Goal: Check status: Check status

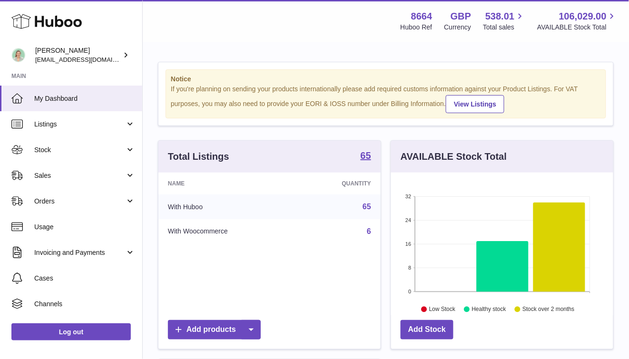
scroll to position [148, 222]
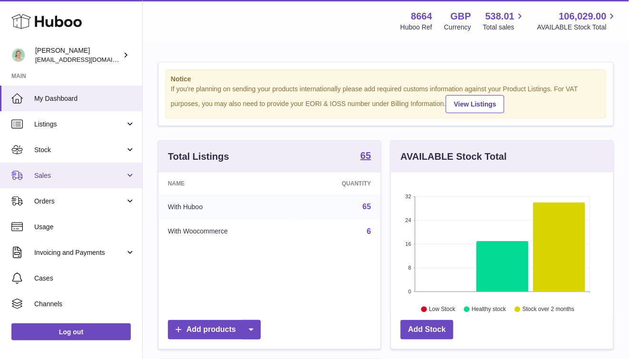
click at [84, 177] on span "Sales" at bounding box center [79, 175] width 91 height 9
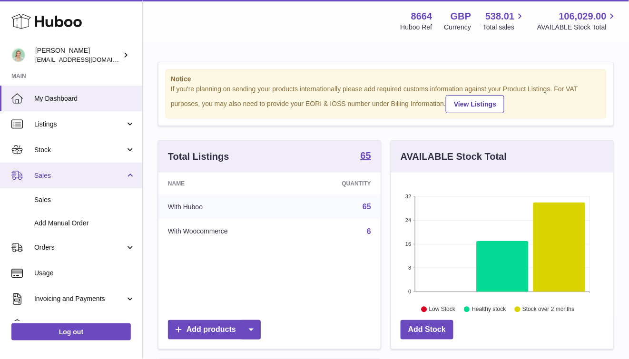
click at [84, 177] on span "Sales" at bounding box center [79, 175] width 91 height 9
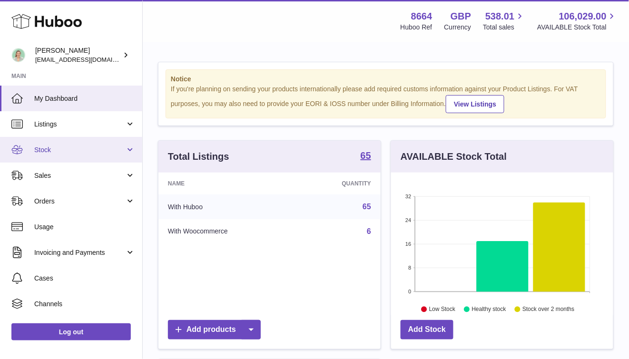
click at [81, 152] on span "Stock" at bounding box center [79, 150] width 91 height 9
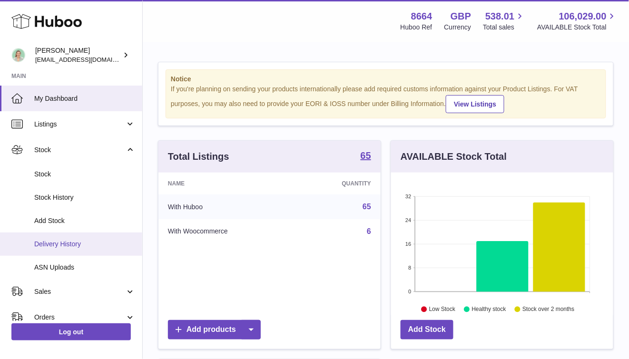
click at [89, 240] on span "Delivery History" at bounding box center [84, 244] width 101 height 9
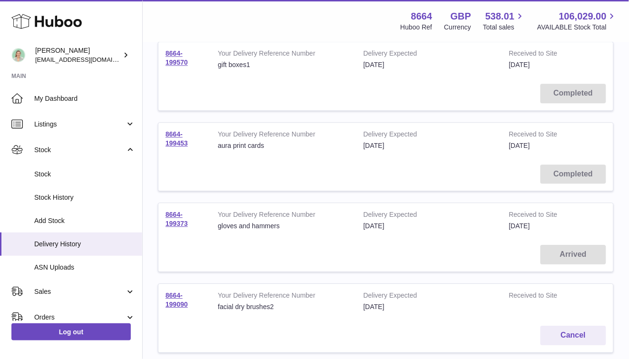
scroll to position [533, 0]
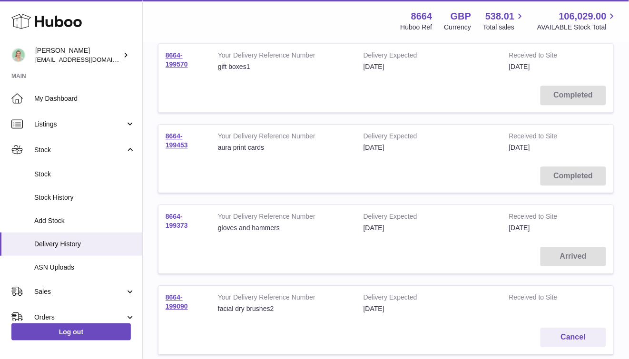
click at [183, 221] on link "8664-199373" at bounding box center [177, 221] width 22 height 17
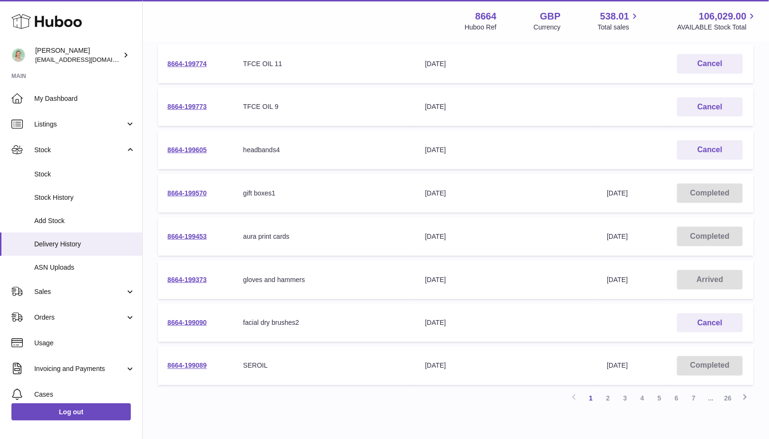
scroll to position [0, 0]
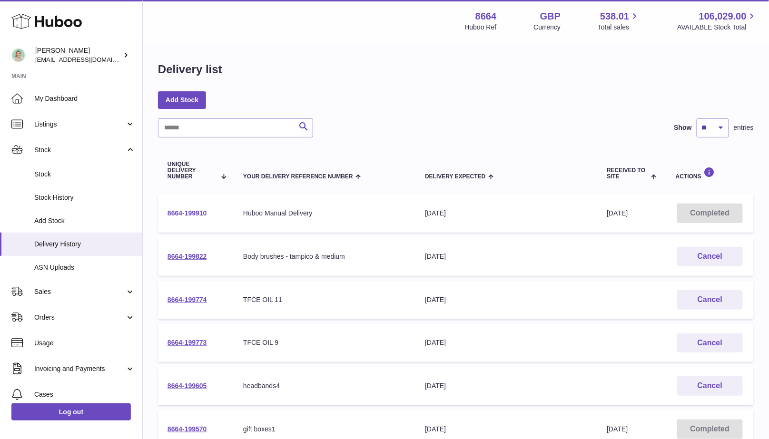
click at [196, 212] on link "8664-199910" at bounding box center [186, 213] width 39 height 8
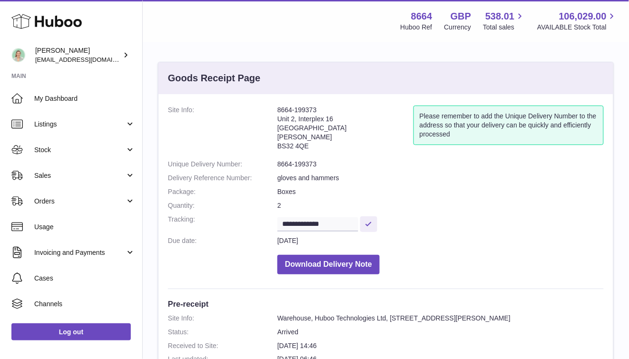
drag, startPoint x: 327, startPoint y: 109, endPoint x: 276, endPoint y: 105, distance: 51.6
click at [276, 113] on dl "**********" at bounding box center [386, 193] width 436 height 174
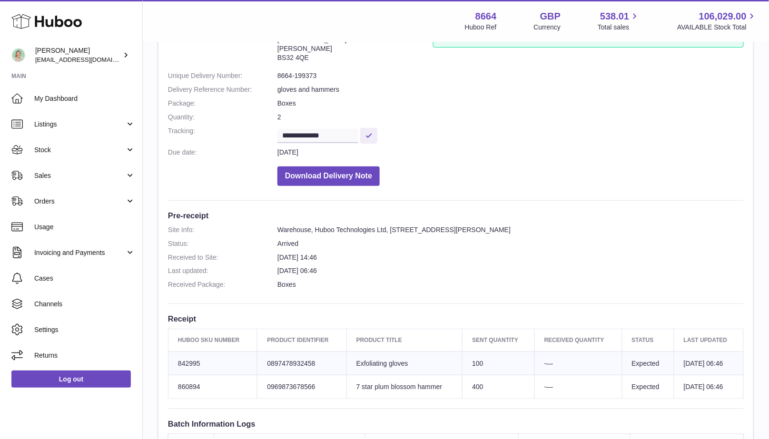
scroll to position [87, 0]
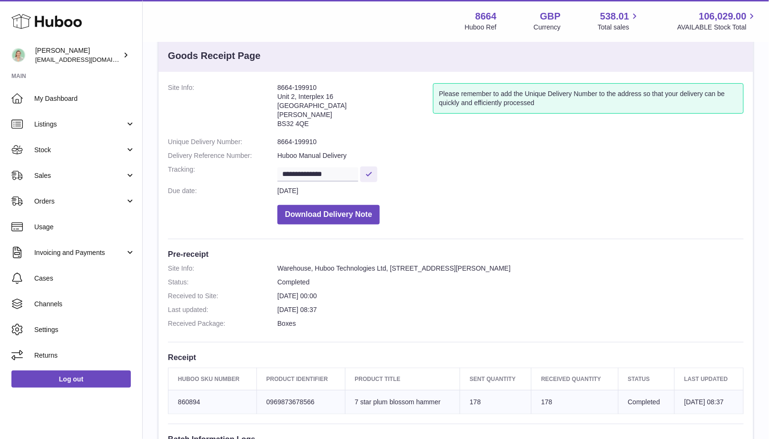
scroll to position [25, 0]
